Goal: Task Accomplishment & Management: Manage account settings

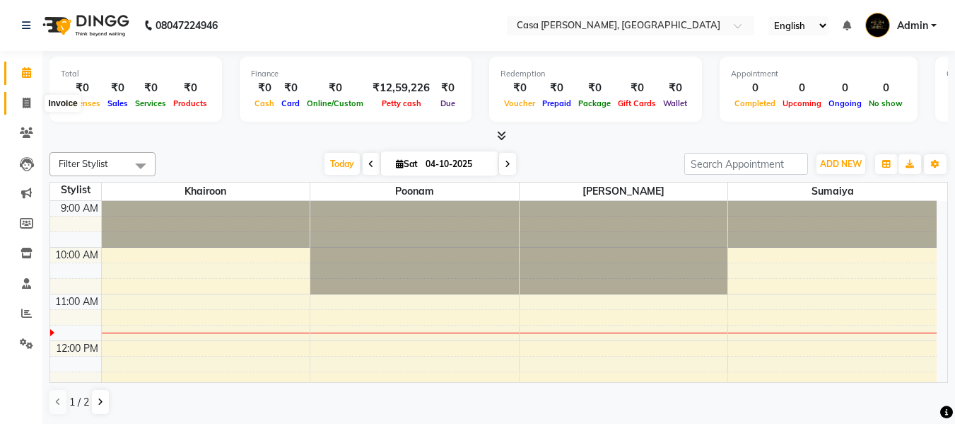
click at [23, 98] on icon at bounding box center [27, 103] width 8 height 11
select select "700"
select select "service"
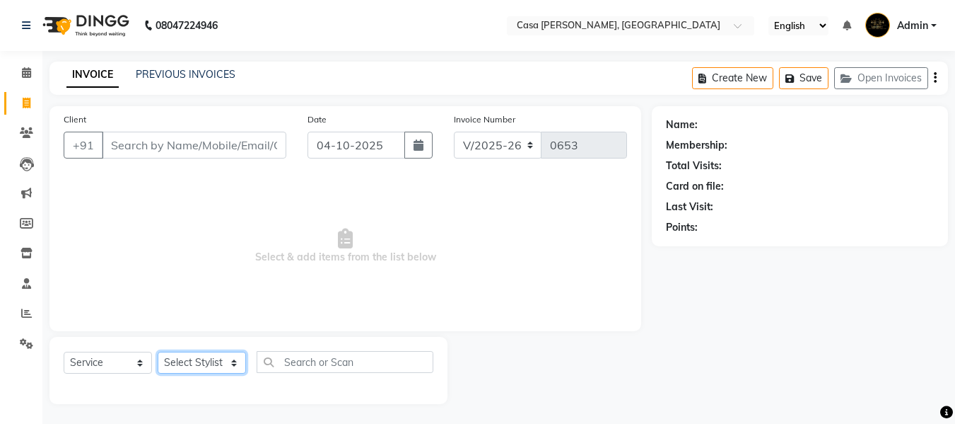
click at [240, 359] on select "Select Stylist Akash Khairoon Poonam Rekha [PERSON_NAME] [PERSON_NAME]" at bounding box center [202, 362] width 88 height 22
select select "10554"
click at [158, 351] on select "Select Stylist Akash Khairoon Poonam Rekha [PERSON_NAME] [PERSON_NAME]" at bounding box center [202, 362] width 88 height 22
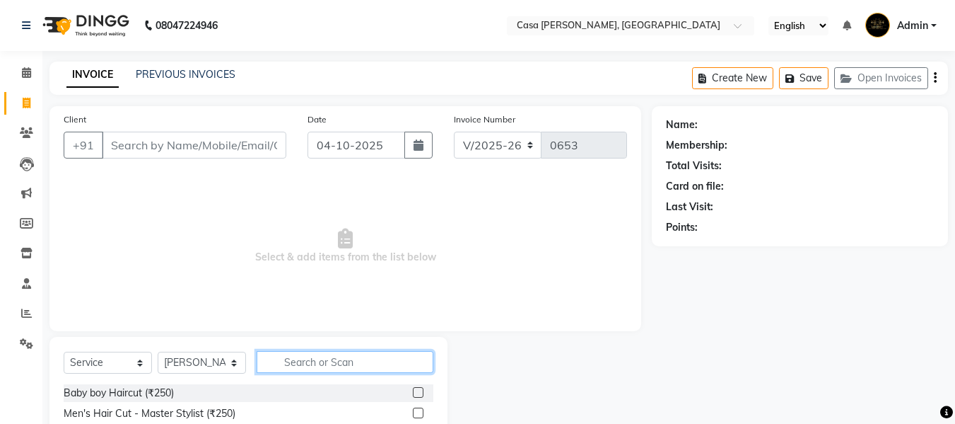
click at [284, 351] on input "text" at bounding box center [345, 362] width 177 height 22
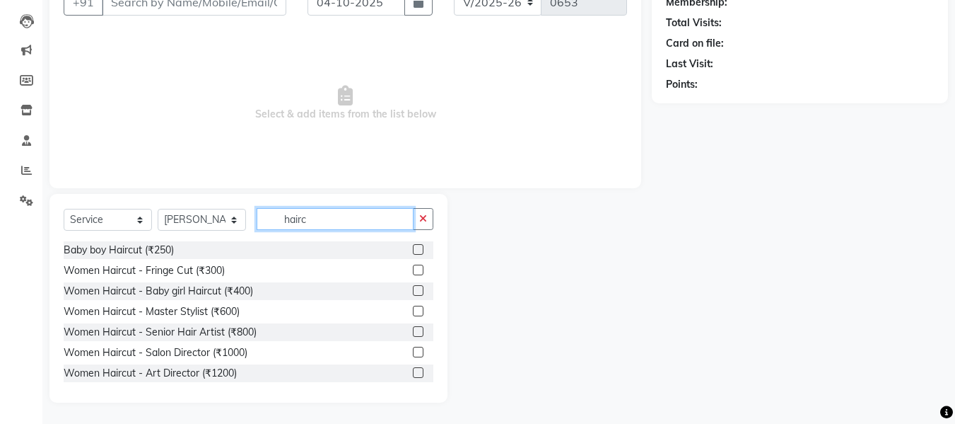
type input "hairc"
click at [308, 371] on div "Women Haircut - Art Director (₹1200)" at bounding box center [249, 373] width 370 height 18
click at [413, 370] on label at bounding box center [418, 372] width 11 height 11
click at [413, 370] on input "checkbox" at bounding box center [417, 372] width 9 height 9
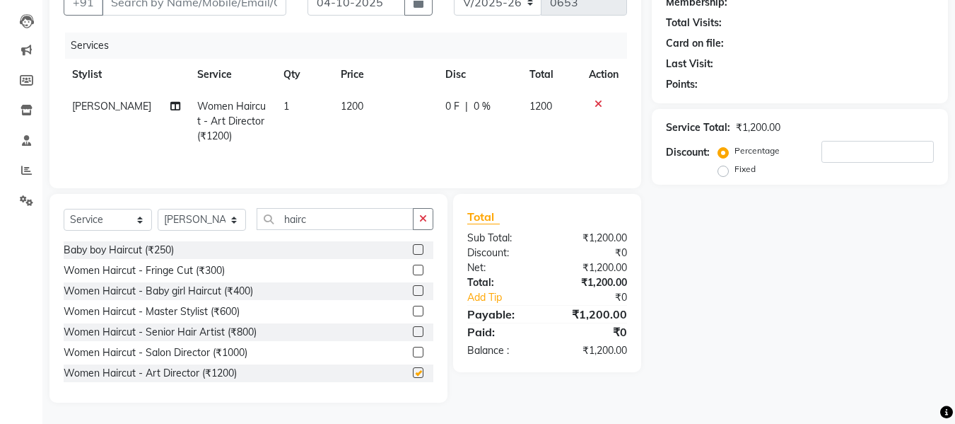
checkbox input "false"
click at [845, 150] on input "number" at bounding box center [878, 152] width 112 height 22
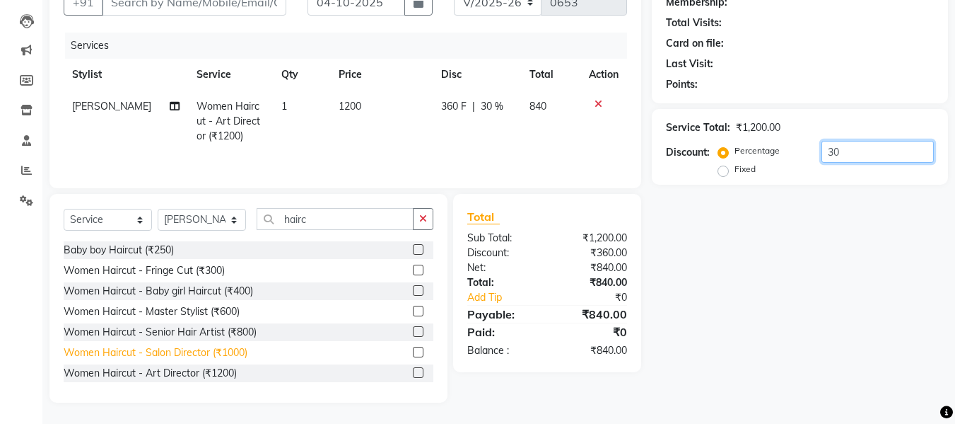
type input "30"
click at [242, 347] on div "Women Haircut - Salon Director (₹1000)" at bounding box center [156, 352] width 184 height 15
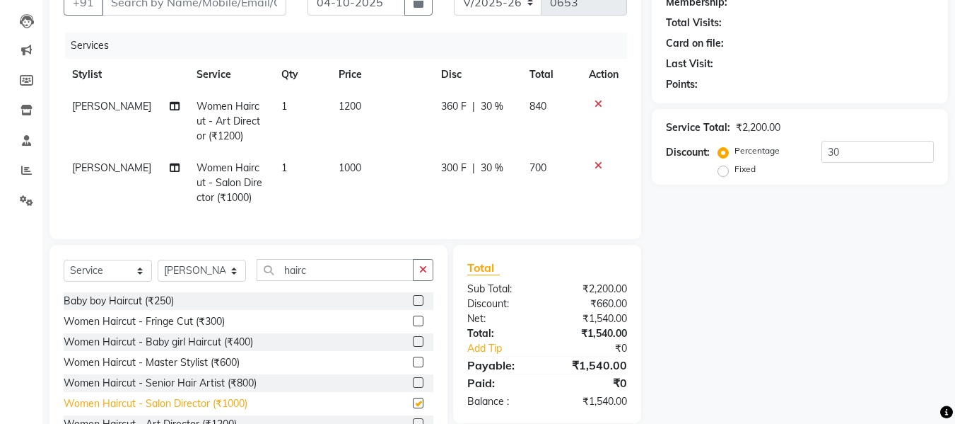
checkbox input "false"
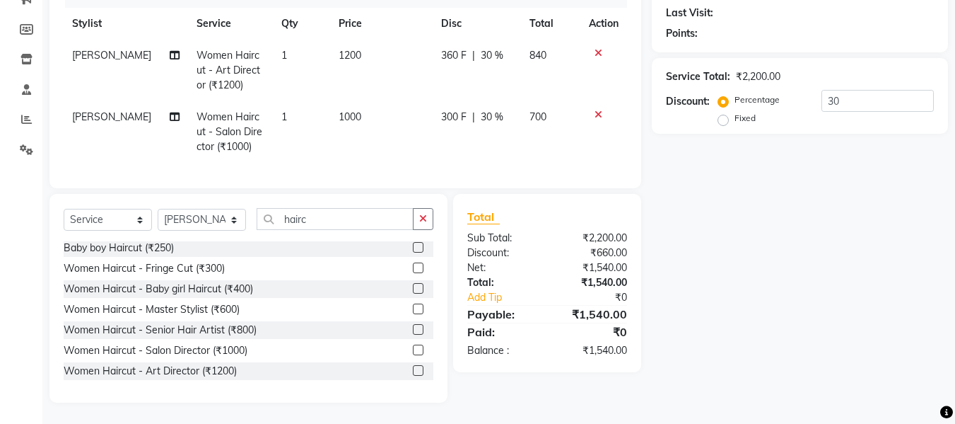
scroll to position [0, 0]
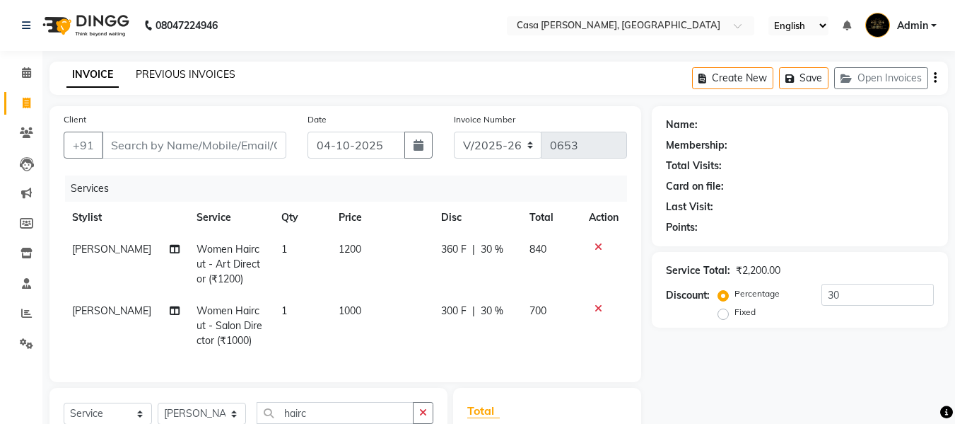
click at [177, 74] on link "PREVIOUS INVOICES" at bounding box center [186, 74] width 100 height 13
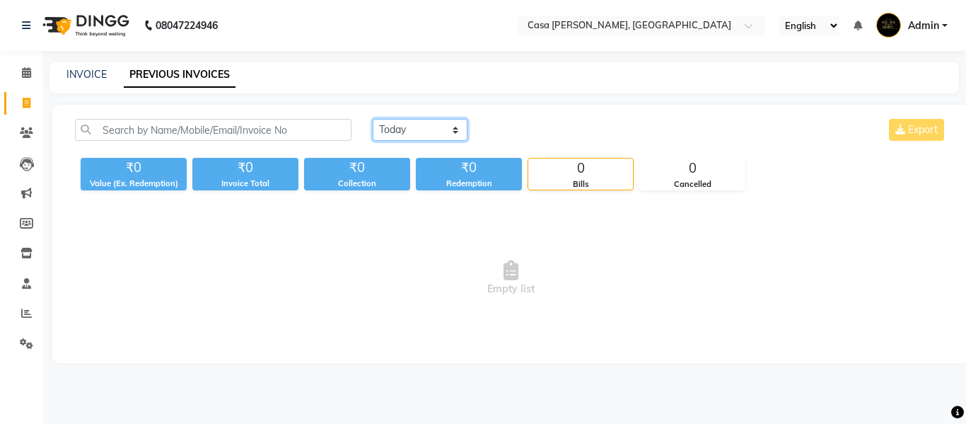
click at [429, 124] on select "[DATE] [DATE] Custom Range" at bounding box center [420, 130] width 95 height 22
select select "range"
click at [373, 119] on select "[DATE] [DATE] Custom Range" at bounding box center [420, 130] width 95 height 22
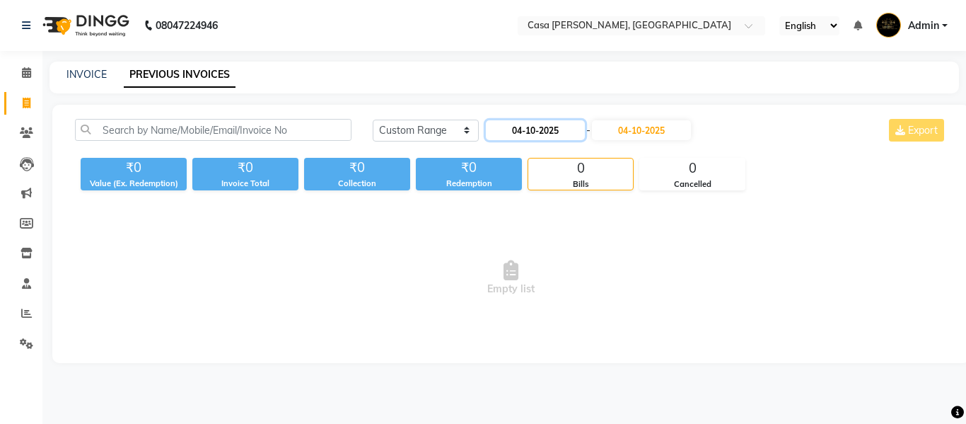
click at [560, 135] on input "04-10-2025" at bounding box center [535, 130] width 99 height 20
select select "10"
select select "2025"
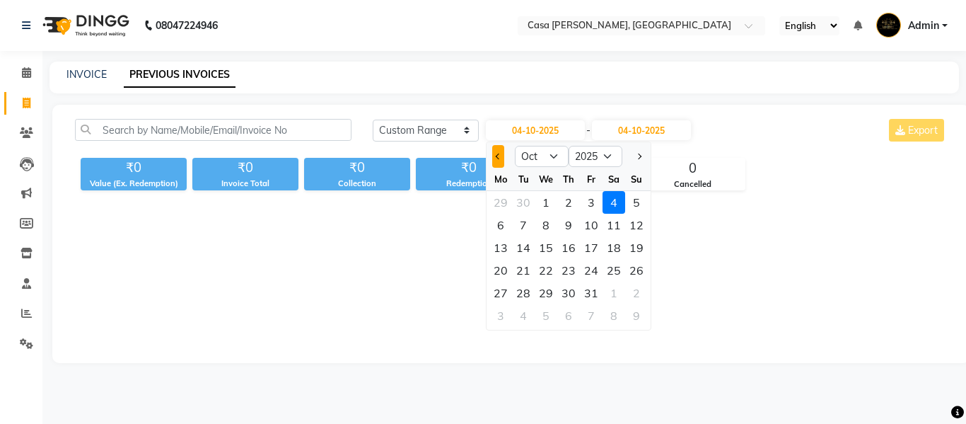
click at [501, 158] on button "Previous month" at bounding box center [498, 156] width 12 height 23
select select "9"
click at [504, 203] on div "1" at bounding box center [500, 202] width 23 height 23
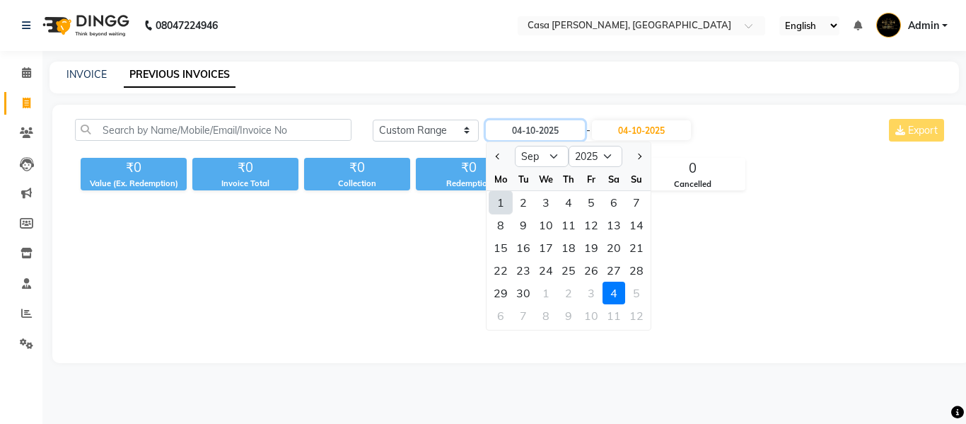
type input "01-09-2025"
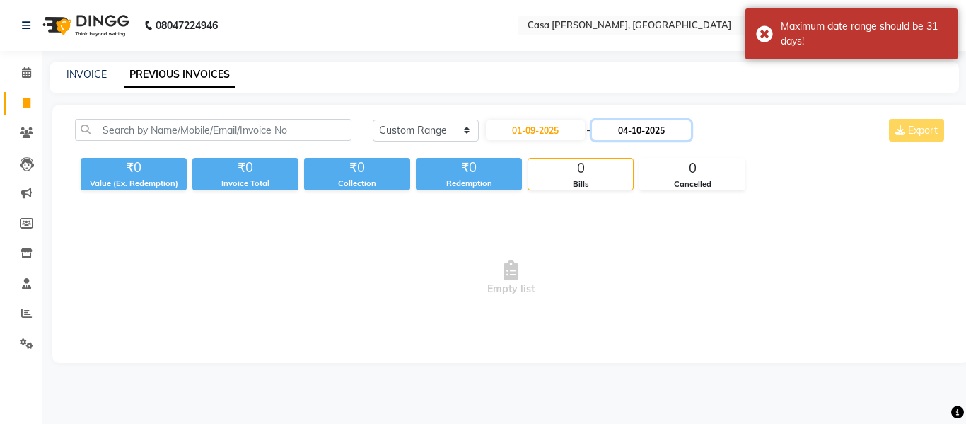
click at [635, 137] on input "04-10-2025" at bounding box center [641, 130] width 99 height 20
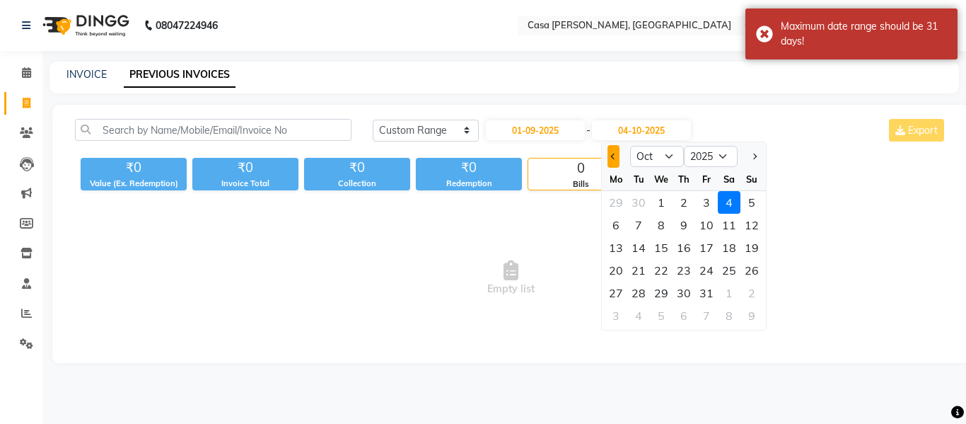
click at [610, 167] on button "Previous month" at bounding box center [613, 156] width 12 height 23
select select "9"
click at [643, 291] on div "30" at bounding box center [638, 292] width 23 height 23
type input "30-09-2025"
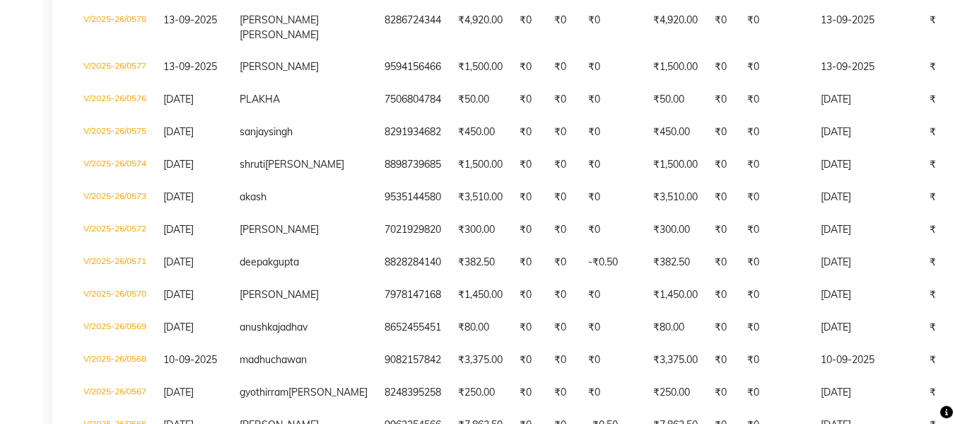
scroll to position [2539, 0]
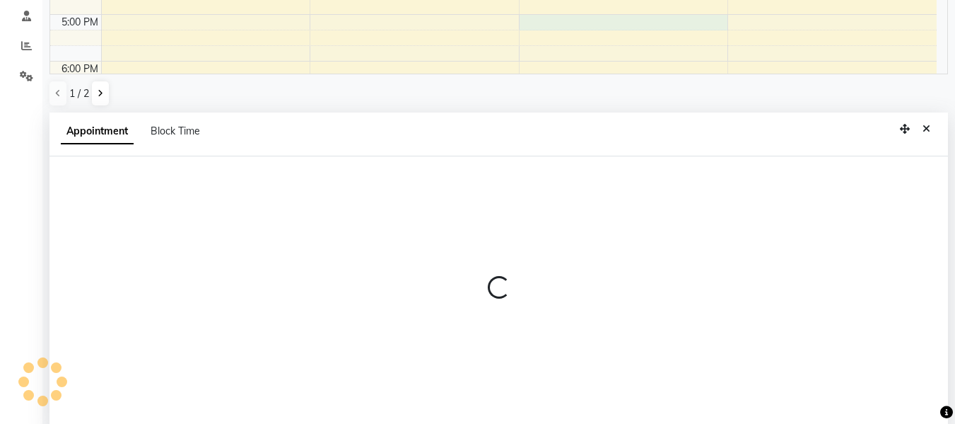
scroll to position [278, 0]
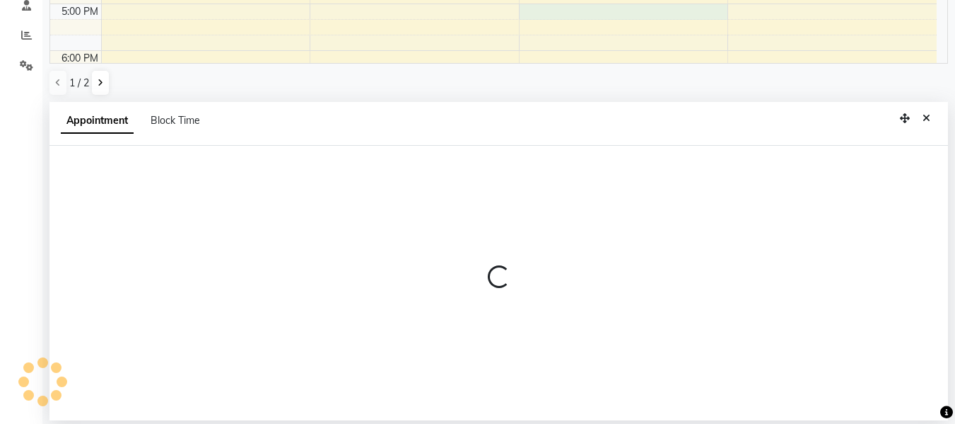
select select "10554"
select select "1020"
select select "tentative"
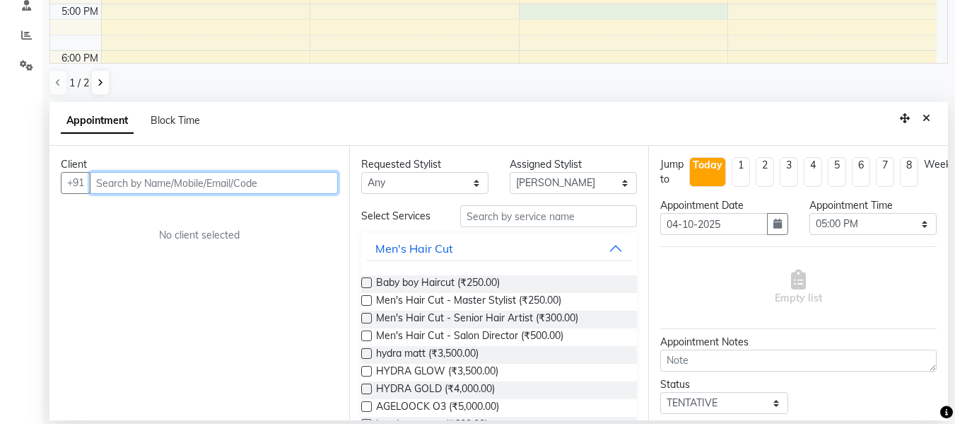
click at [292, 178] on input "text" at bounding box center [214, 183] width 248 height 22
click at [239, 185] on input "text" at bounding box center [214, 183] width 248 height 22
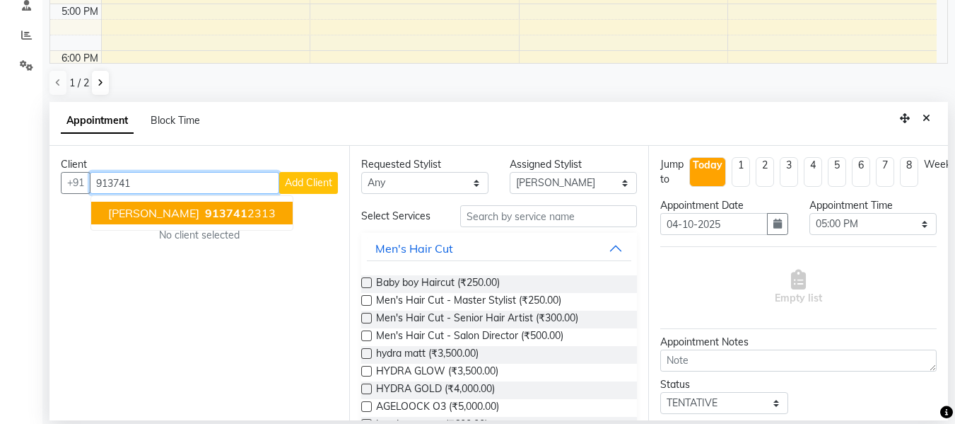
click at [205, 215] on span "913741" at bounding box center [226, 213] width 42 height 14
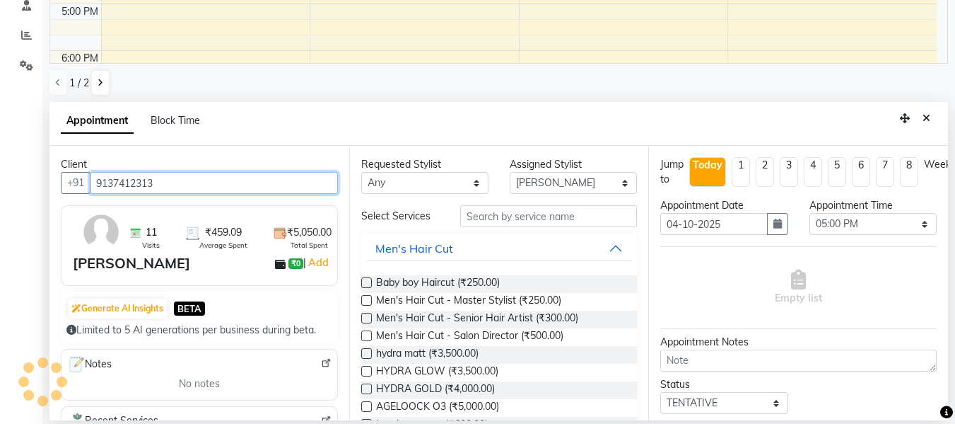
type input "9137412313"
click at [369, 298] on label at bounding box center [366, 300] width 11 height 11
click at [369, 298] on input "checkbox" at bounding box center [365, 301] width 9 height 9
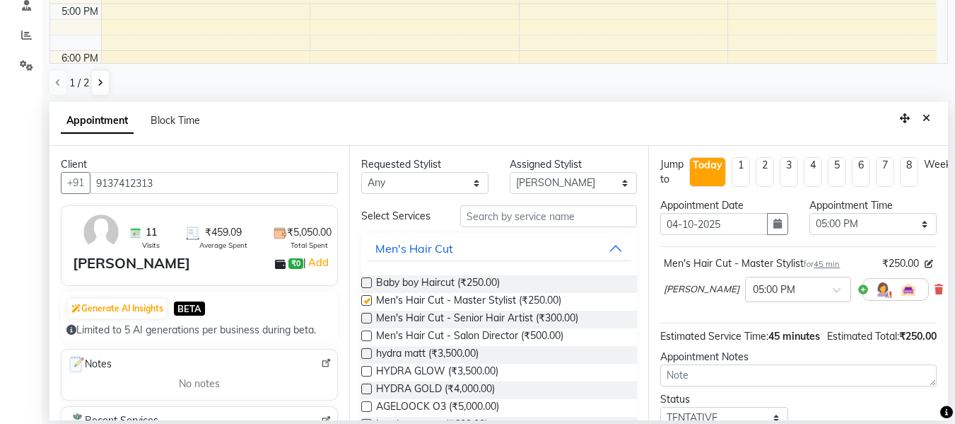
checkbox input "false"
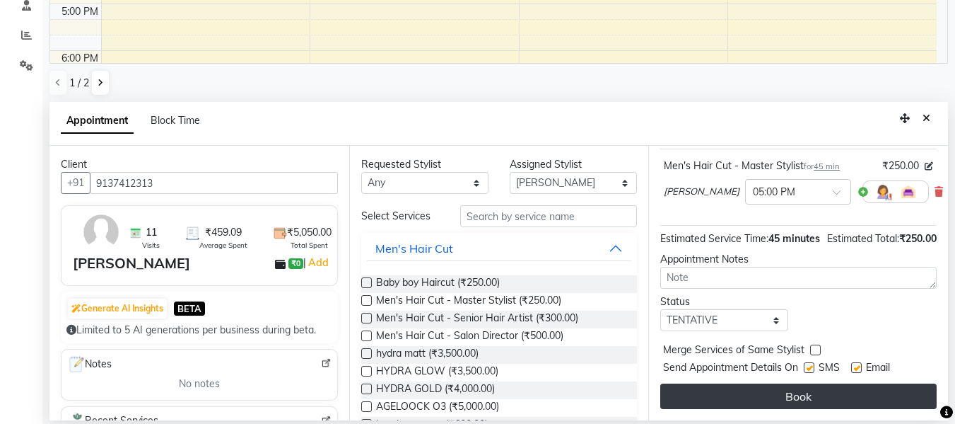
click at [875, 383] on button "Book" at bounding box center [799, 395] width 277 height 25
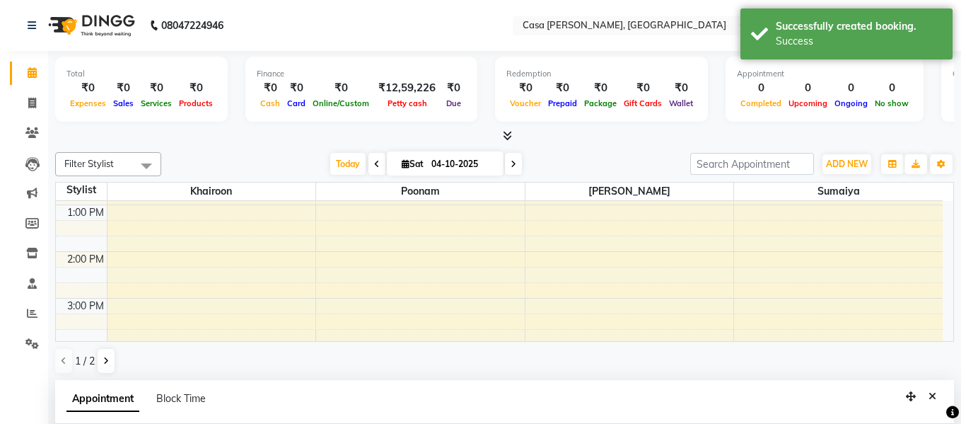
scroll to position [179, 0]
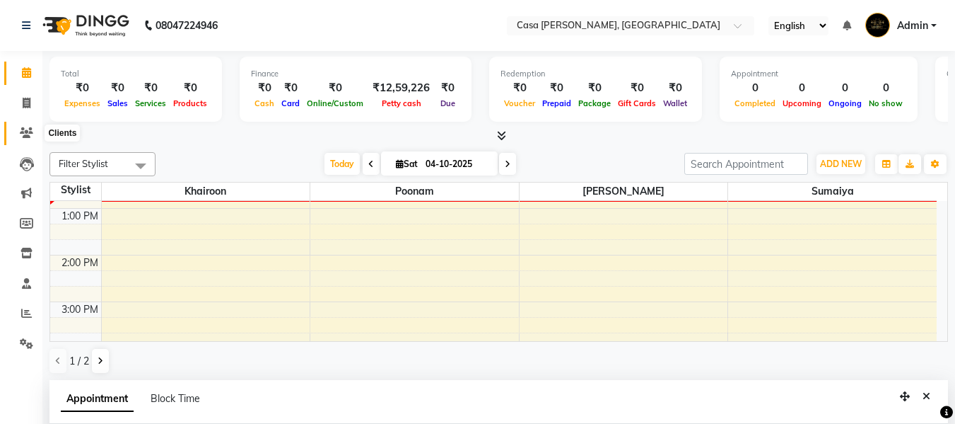
click at [28, 135] on icon at bounding box center [26, 132] width 13 height 11
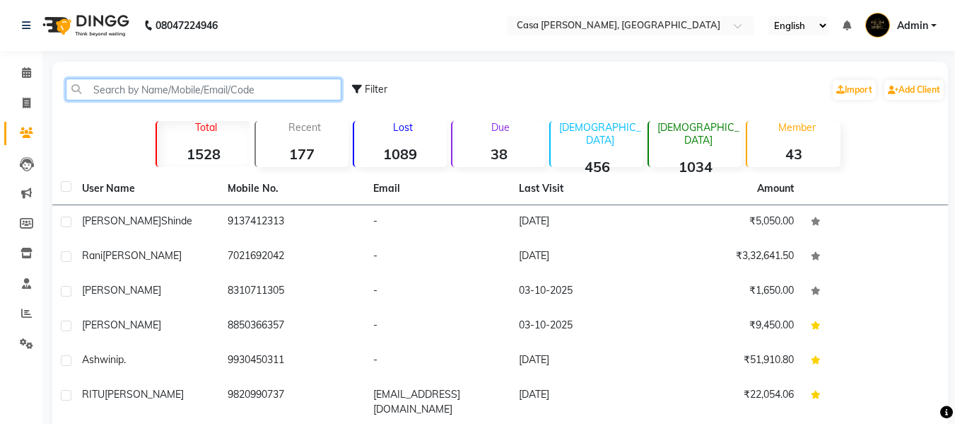
click at [130, 88] on input "text" at bounding box center [204, 89] width 276 height 22
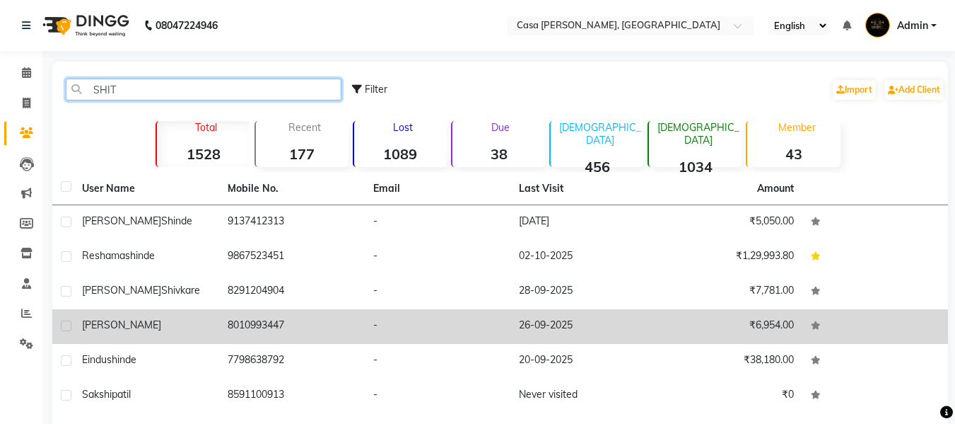
type input "SHIT"
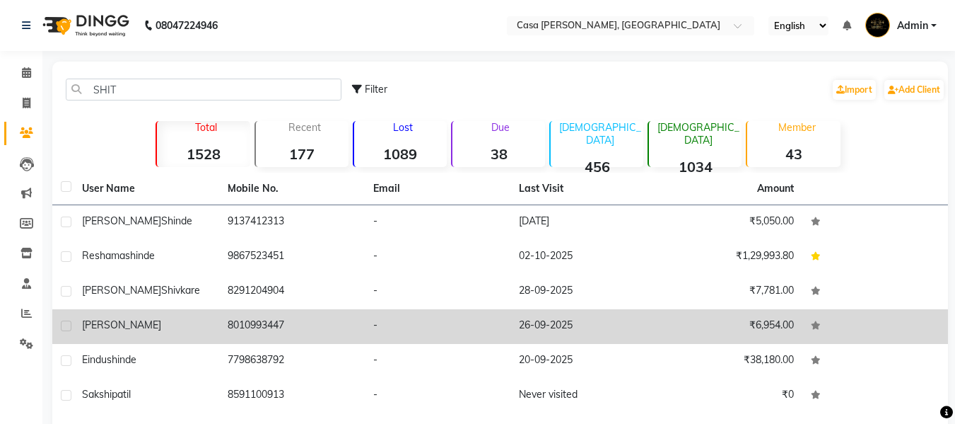
click at [182, 327] on div "[PERSON_NAME]" at bounding box center [146, 325] width 129 height 15
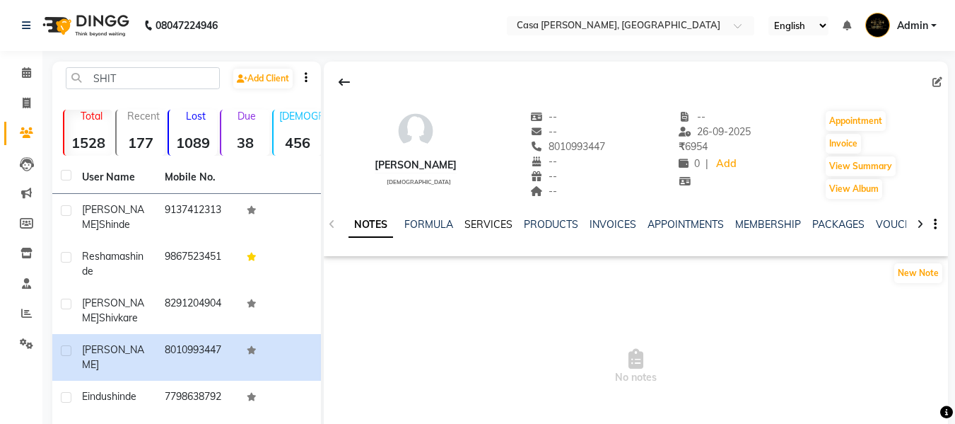
click at [489, 224] on link "SERVICES" at bounding box center [489, 224] width 48 height 13
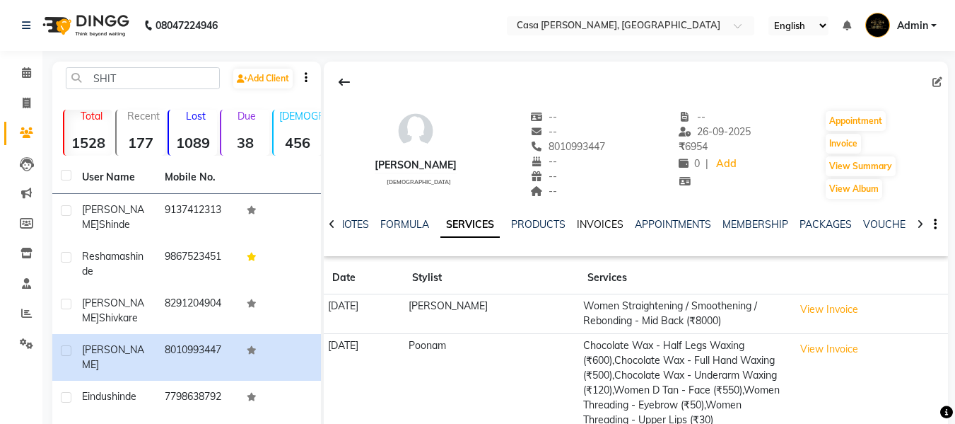
click at [595, 226] on link "INVOICES" at bounding box center [600, 224] width 47 height 13
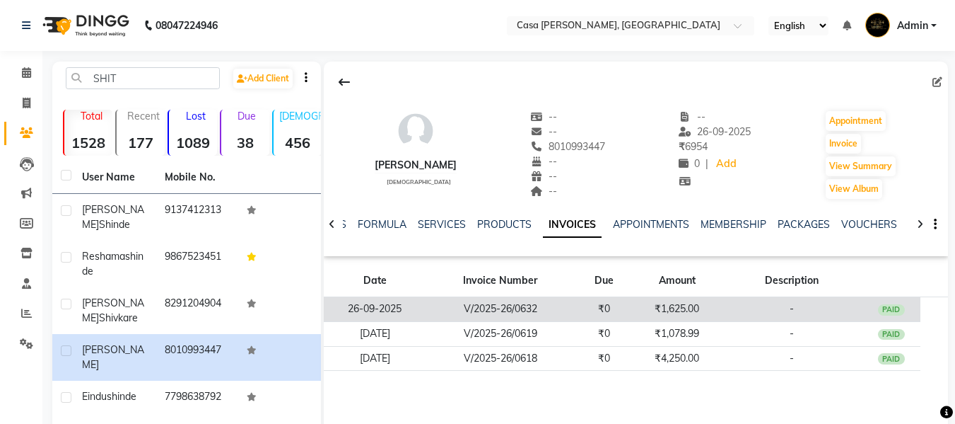
click at [559, 306] on td "V/2025-26/0632" at bounding box center [500, 309] width 149 height 25
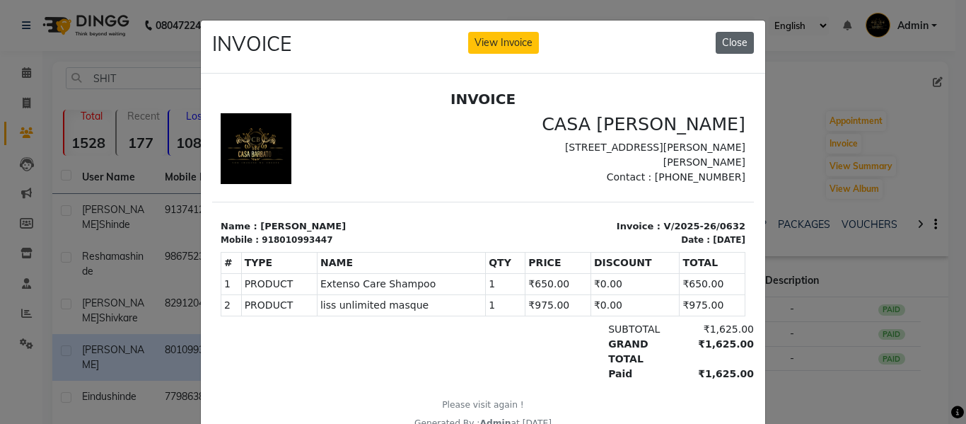
click at [725, 43] on button "Close" at bounding box center [735, 43] width 38 height 22
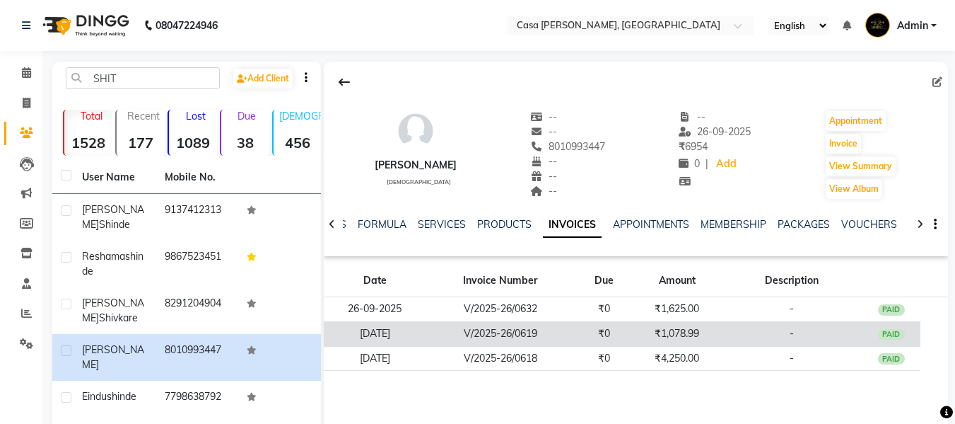
click at [554, 327] on td "V/2025-26/0619" at bounding box center [500, 333] width 149 height 25
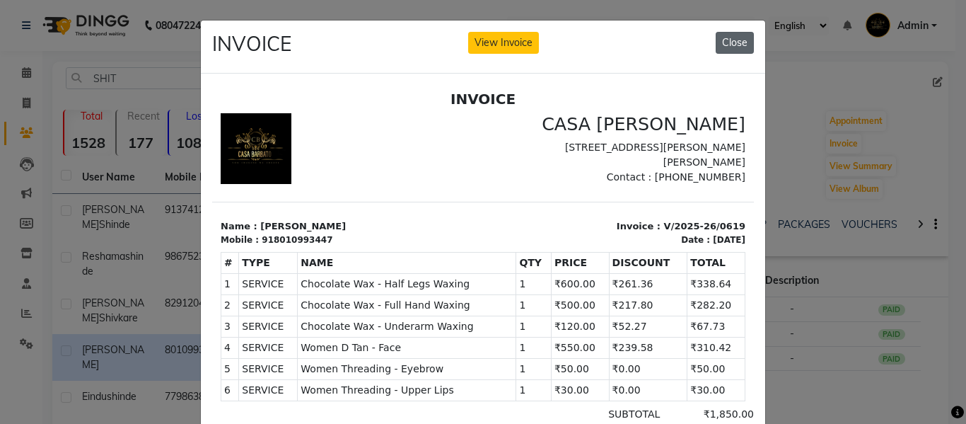
click at [728, 49] on button "Close" at bounding box center [735, 43] width 38 height 22
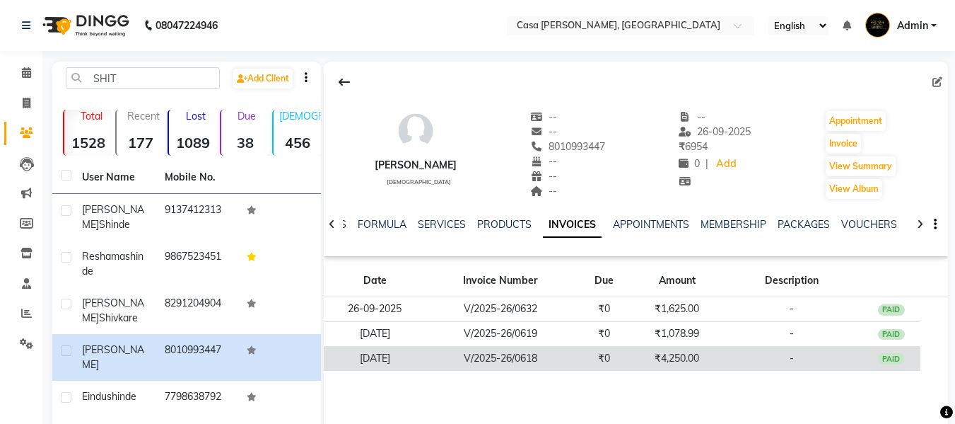
click at [520, 348] on td "V/2025-26/0618" at bounding box center [500, 358] width 149 height 25
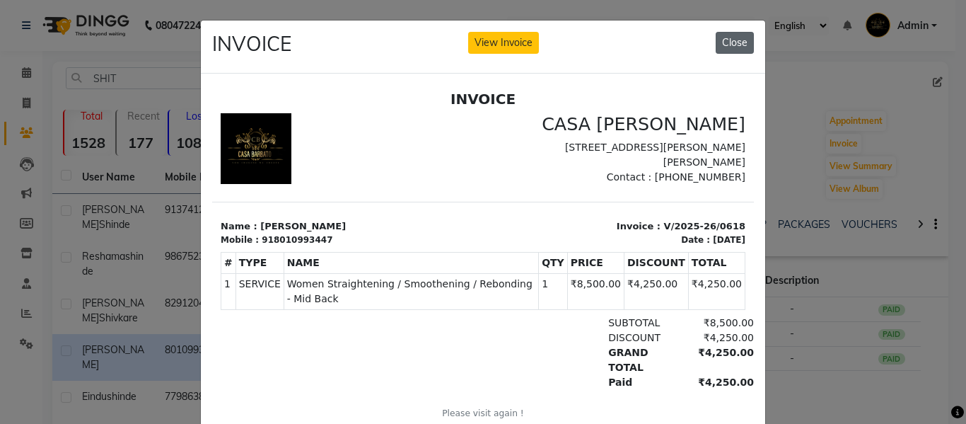
click at [735, 42] on button "Close" at bounding box center [735, 43] width 38 height 22
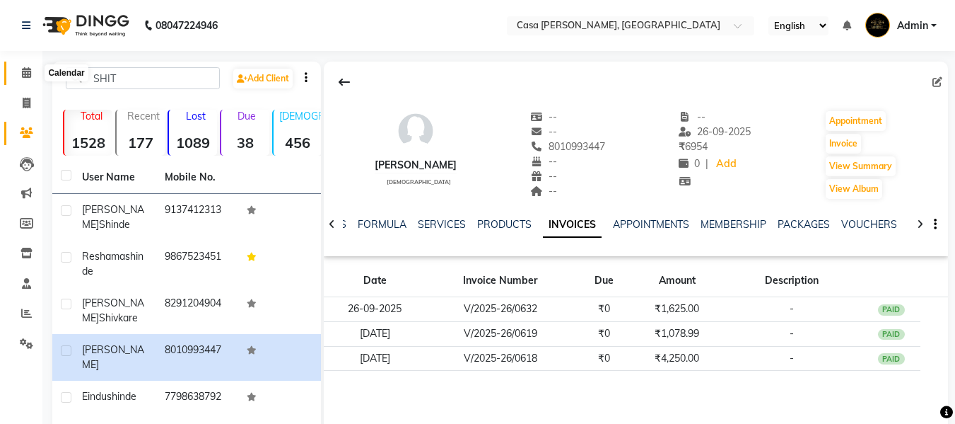
click at [26, 75] on icon at bounding box center [26, 72] width 9 height 11
